Goal: Check status: Check status

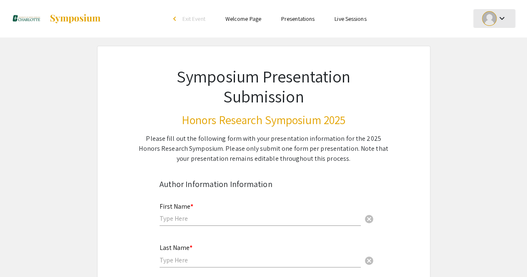
click at [486, 23] on div at bounding box center [489, 18] width 15 height 15
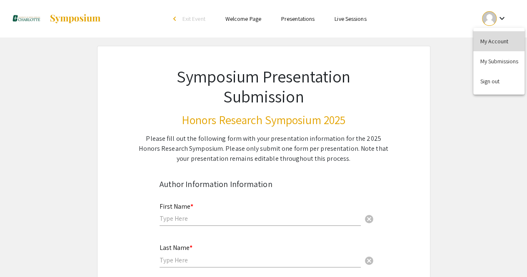
click at [489, 40] on button "My Account" at bounding box center [499, 41] width 51 height 20
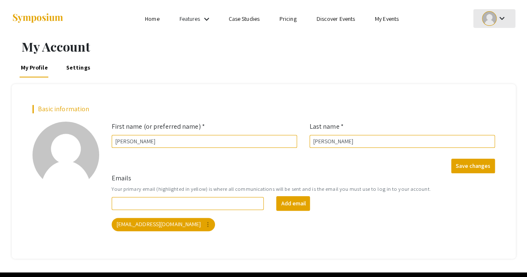
click at [496, 23] on div "keyboard_arrow_down" at bounding box center [494, 18] width 29 height 19
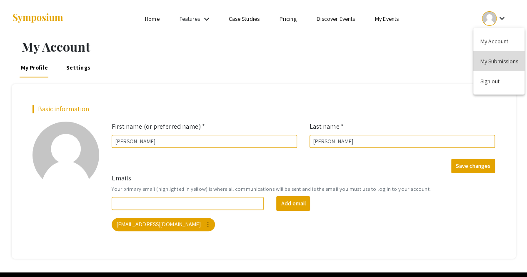
click at [489, 64] on button "My Submissions" at bounding box center [499, 61] width 51 height 20
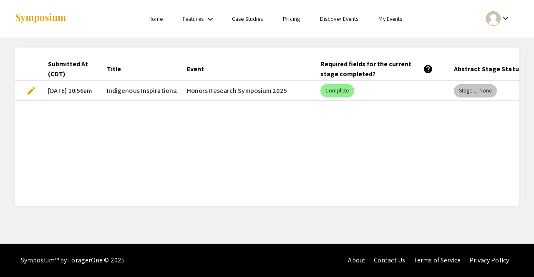
scroll to position [0, 61]
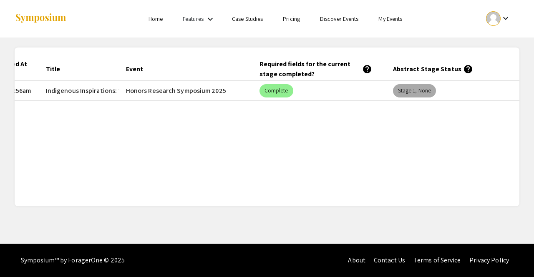
click at [423, 90] on mat-chip "Stage 1, None" at bounding box center [414, 90] width 43 height 13
